Goal: Check status: Check status

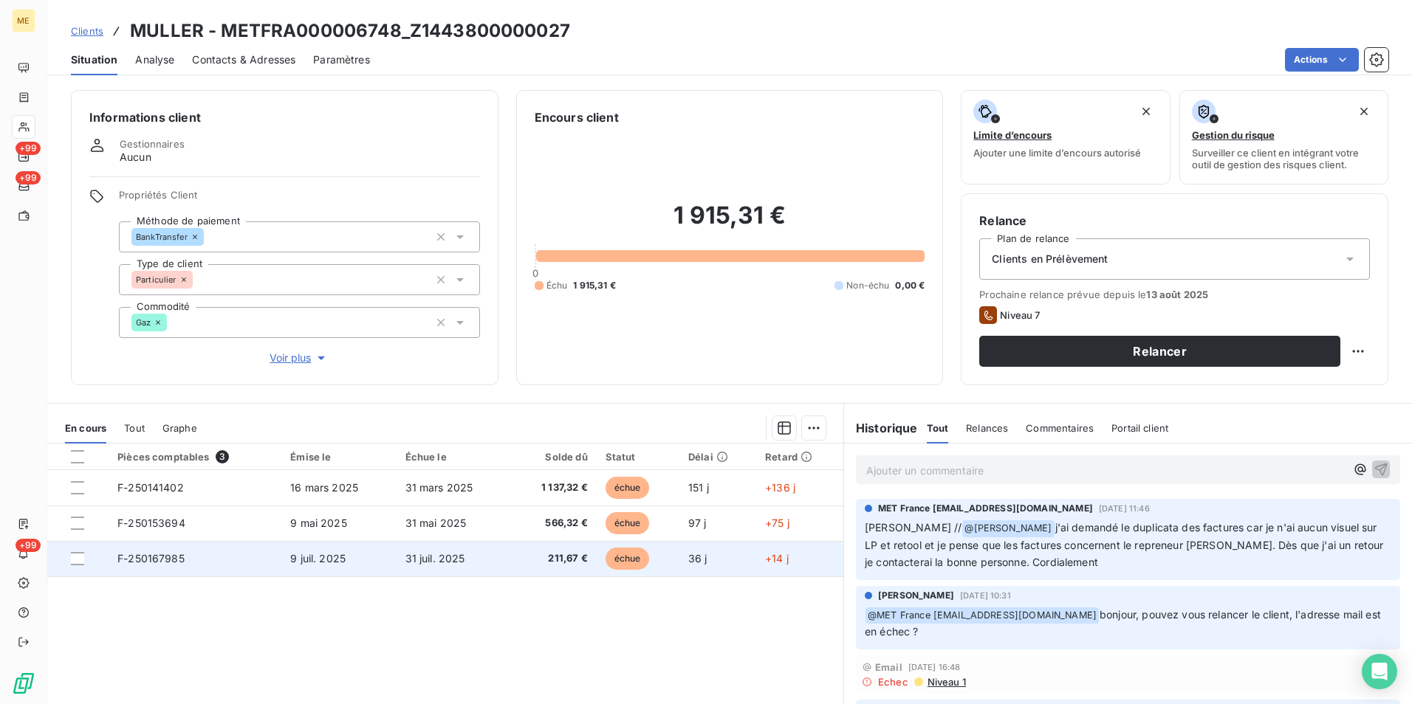
click at [164, 555] on span "F-250167985" at bounding box center [150, 558] width 67 height 13
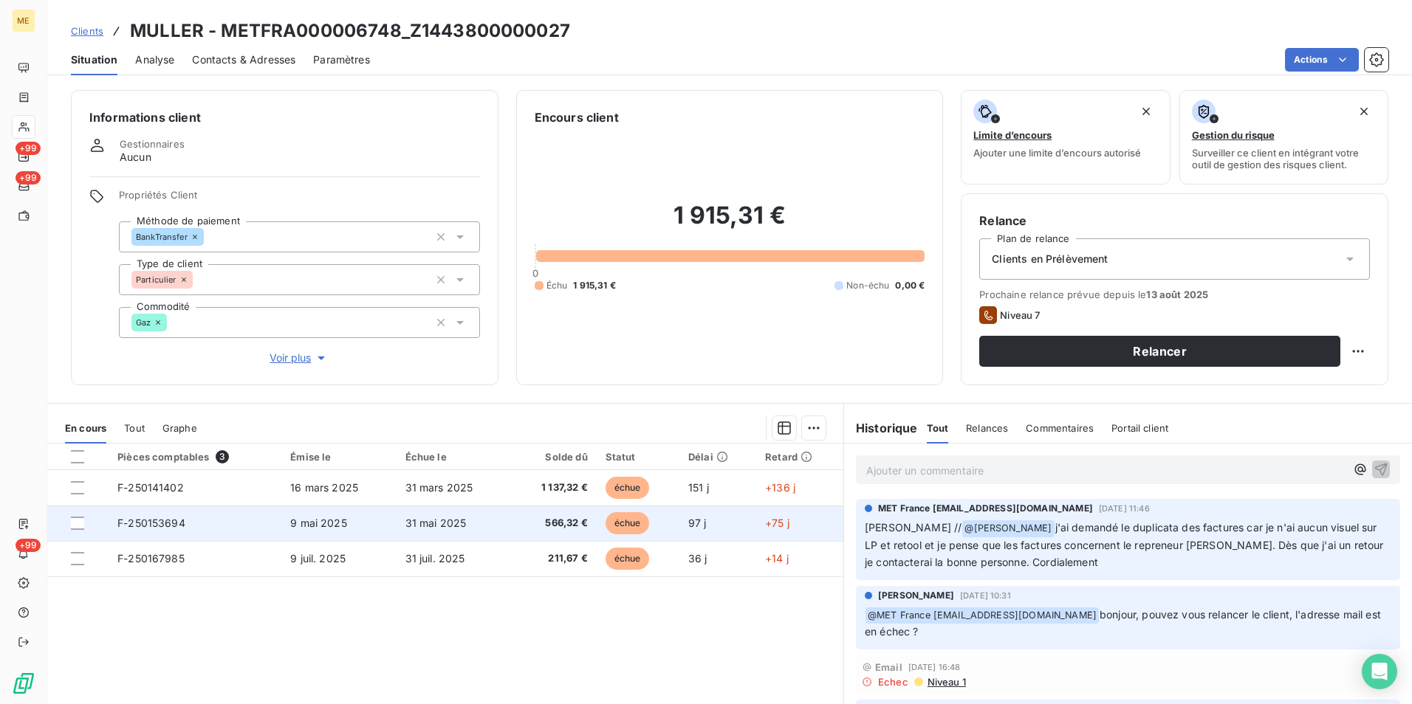
click at [183, 521] on span "F-250153694" at bounding box center [151, 523] width 68 height 13
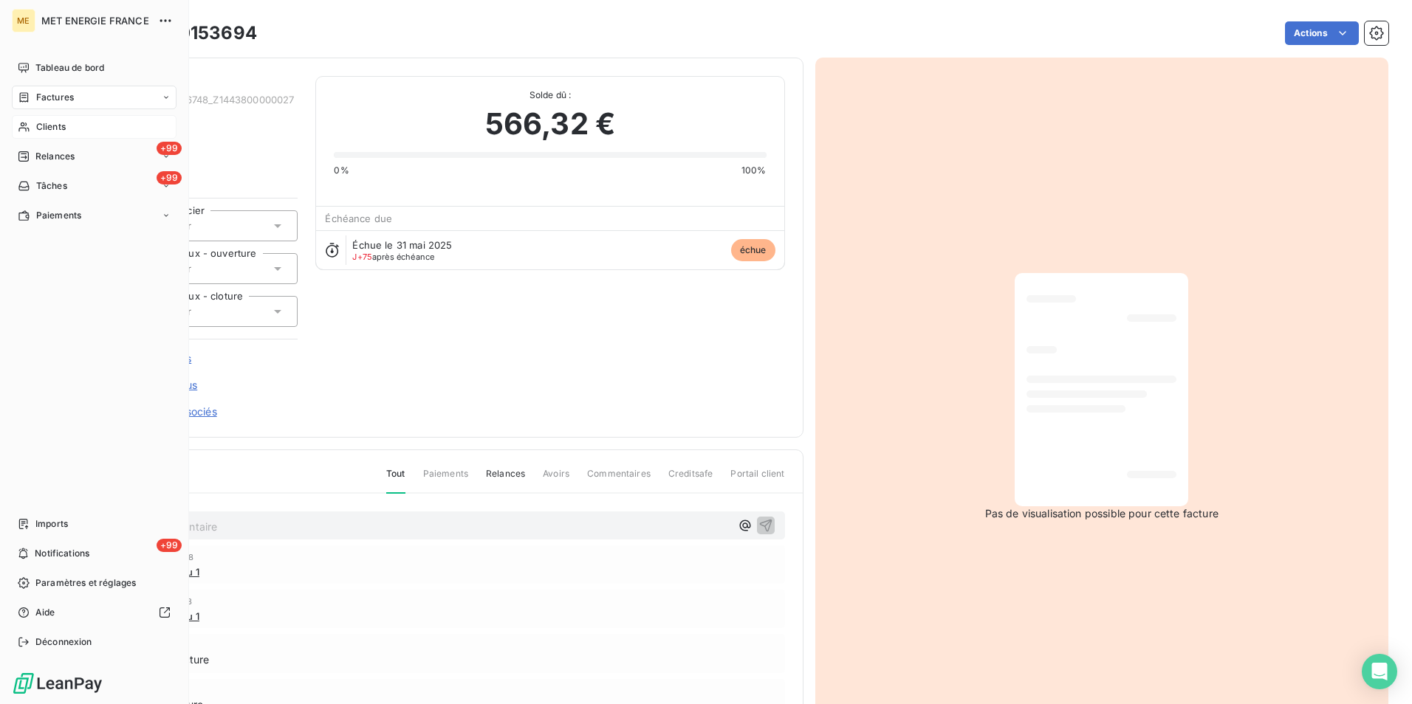
click at [57, 120] on span "Clients" at bounding box center [51, 126] width 30 height 13
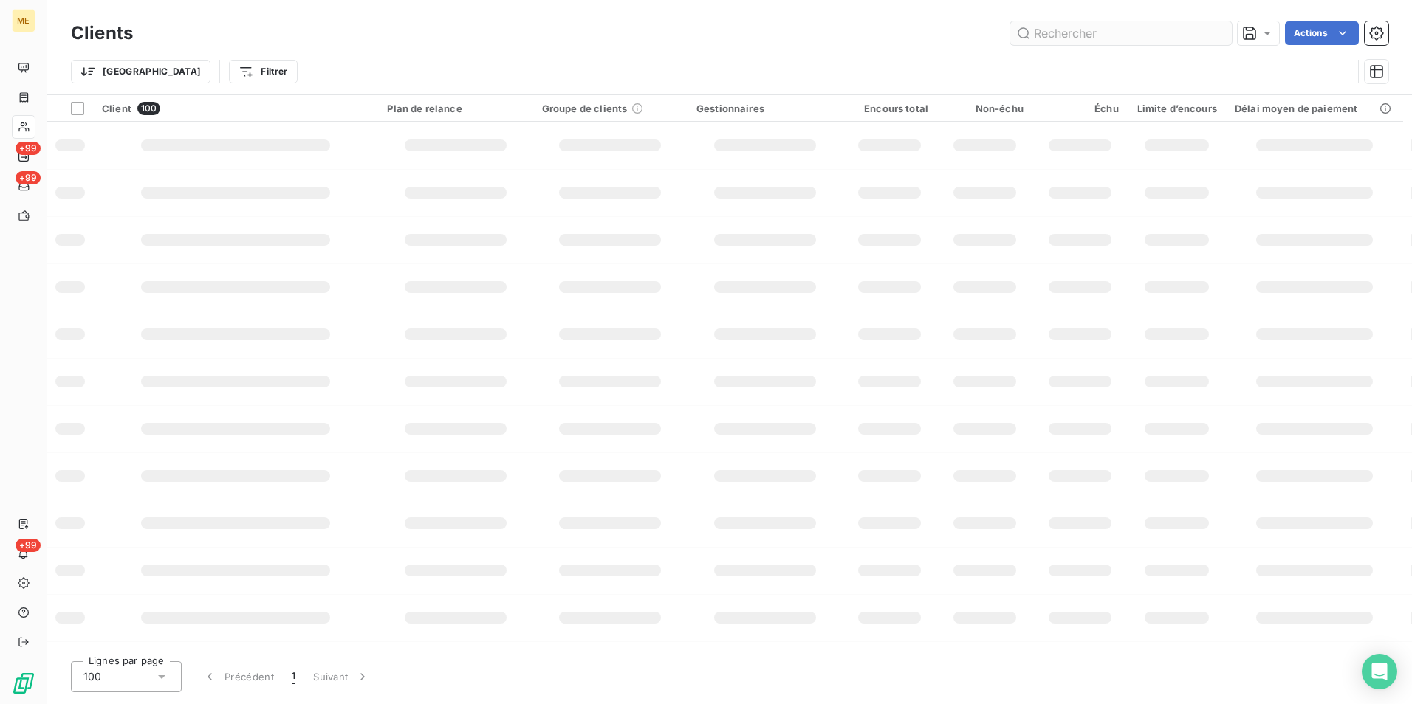
click at [1059, 25] on input "text" at bounding box center [1120, 33] width 221 height 24
type input "Les factures concernent [PERSON_NAME] et non son prédécesseur, Monsieur [PERSON…"
click at [1218, 35] on icon at bounding box center [1218, 33] width 7 height 7
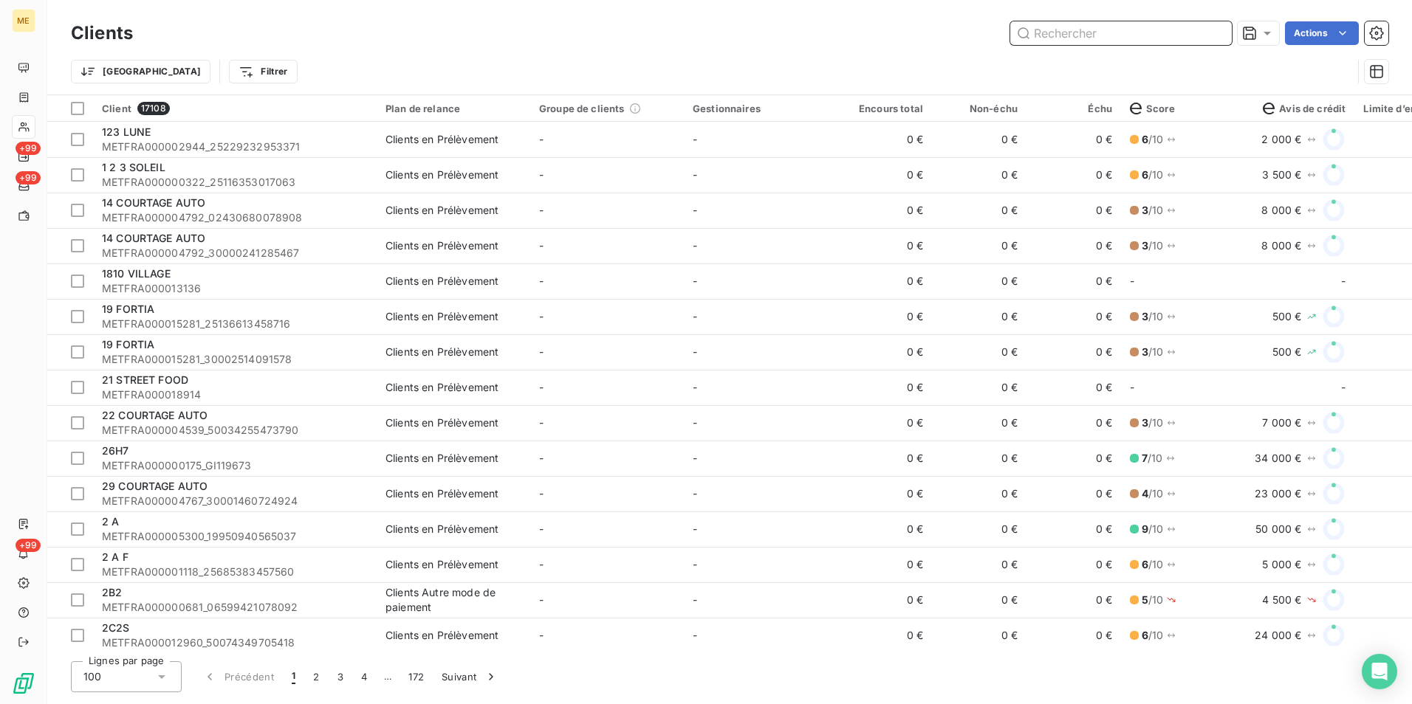
click at [1102, 30] on input "text" at bounding box center [1120, 33] width 221 height 24
paste input "Z1443800000027"
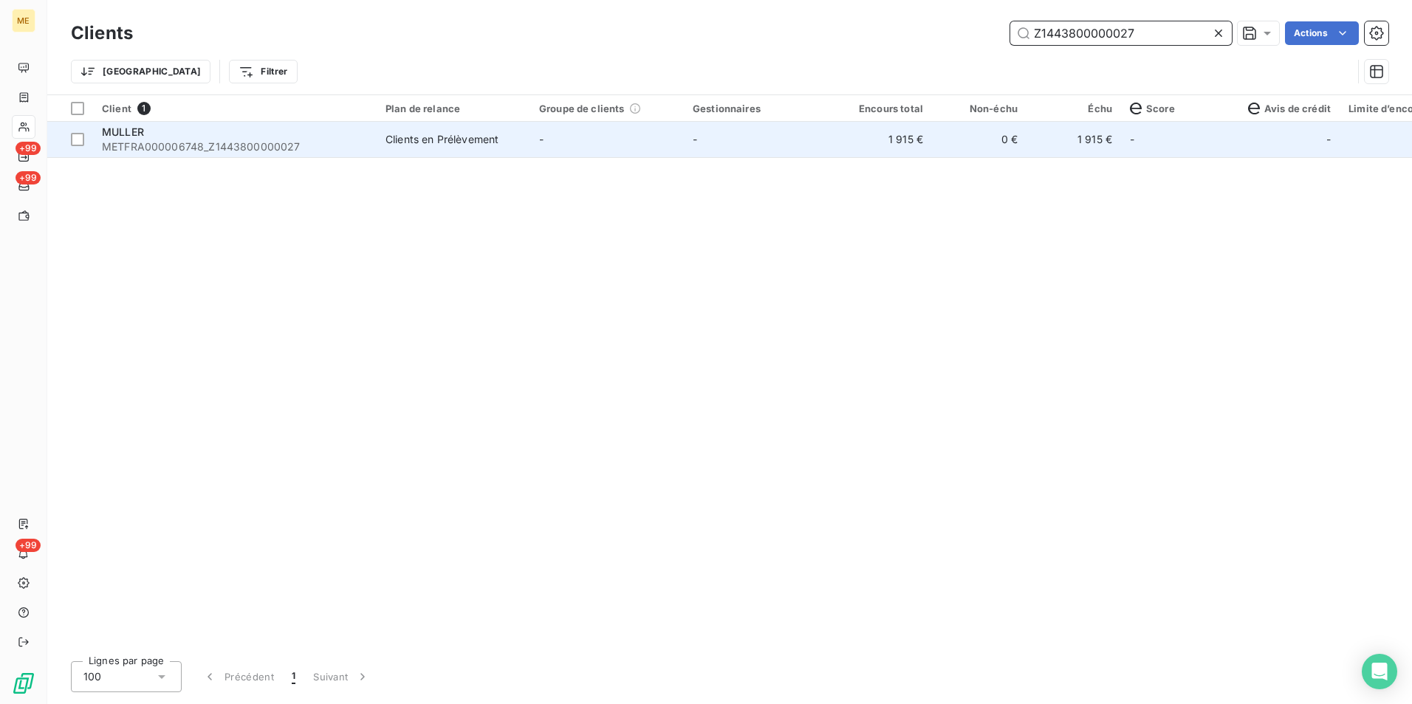
type input "Z1443800000027"
click at [394, 141] on div "Clients en Prélèvement" at bounding box center [441, 139] width 113 height 15
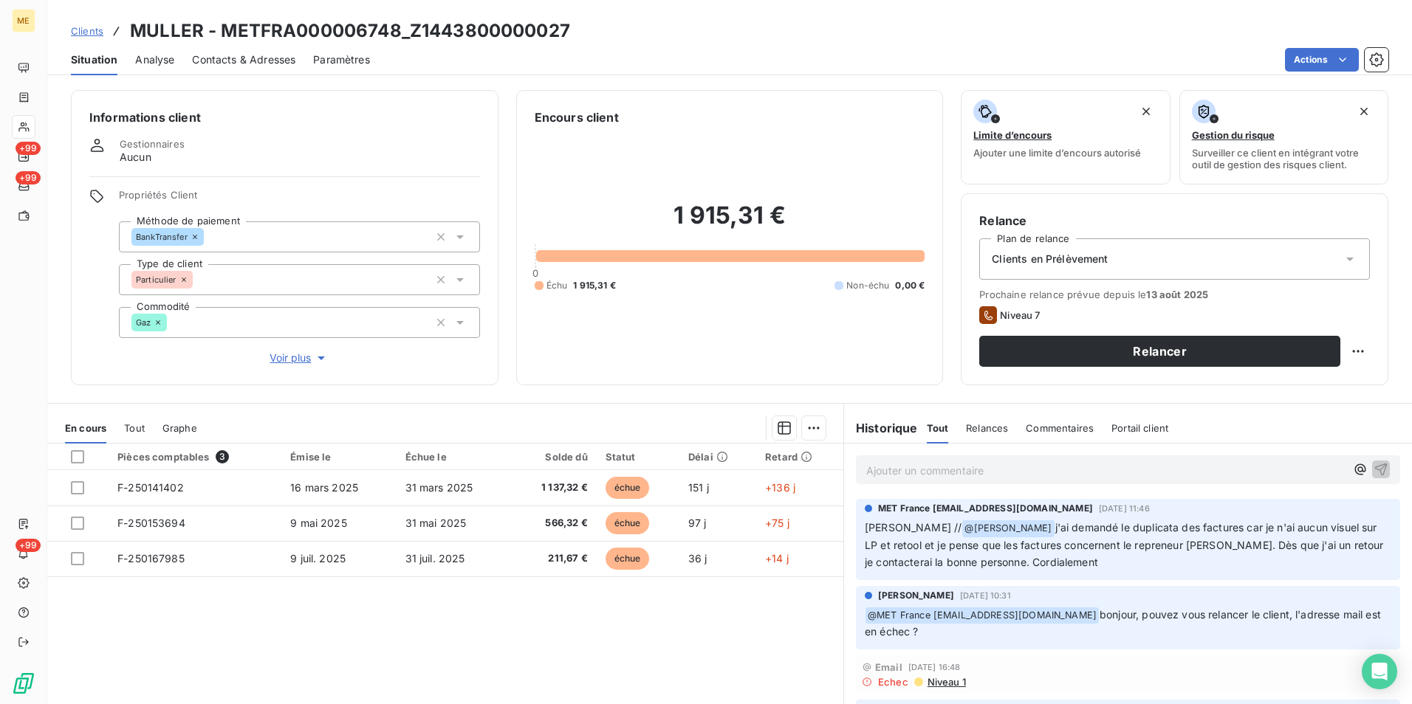
scroll to position [68, 0]
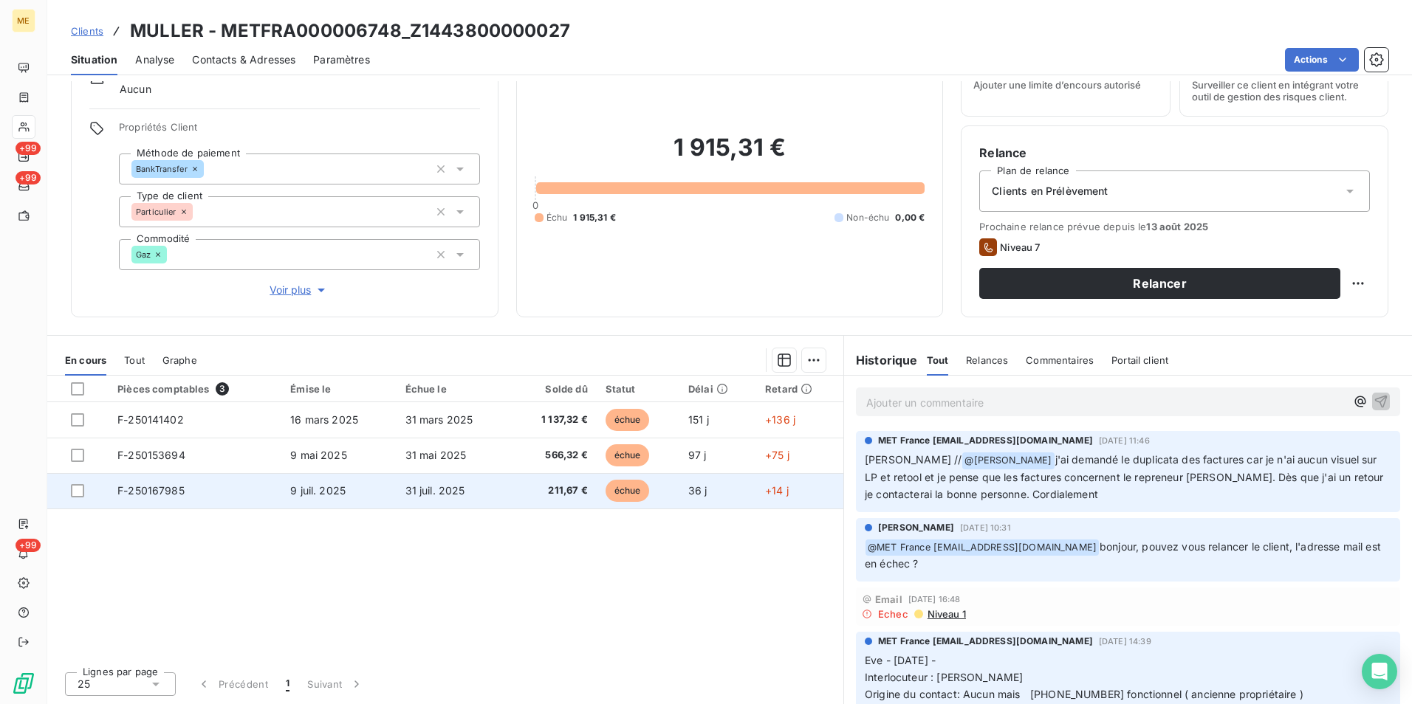
click at [177, 482] on td "F-250167985" at bounding box center [195, 490] width 173 height 35
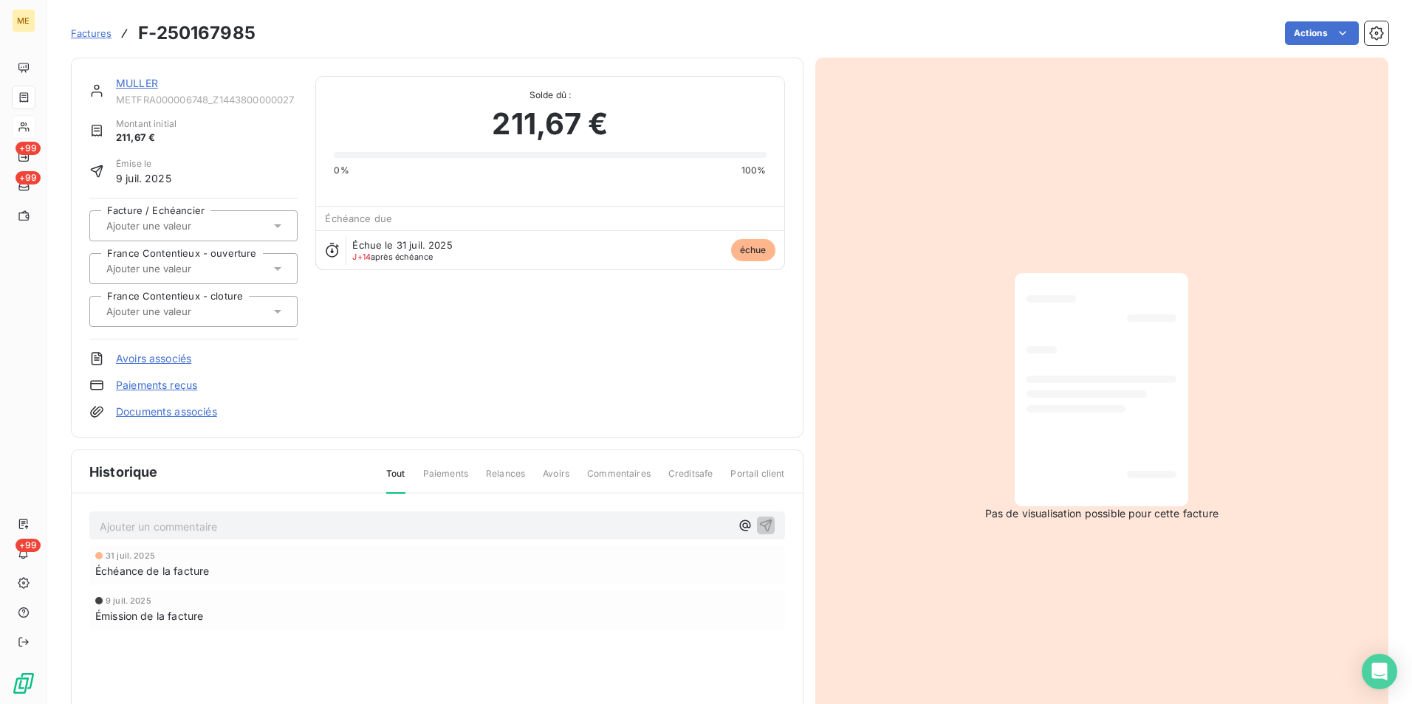
click at [1111, 472] on div at bounding box center [1101, 390] width 150 height 210
click at [1113, 502] on div at bounding box center [1101, 389] width 174 height 233
click at [194, 31] on h3 "F-250167985" at bounding box center [196, 33] width 117 height 27
